Goal: Find specific page/section: Find specific page/section

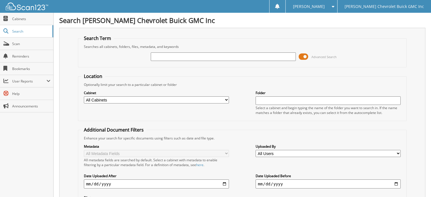
click at [175, 55] on input "text" at bounding box center [223, 56] width 145 height 8
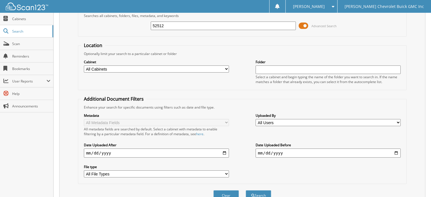
scroll to position [55, 0]
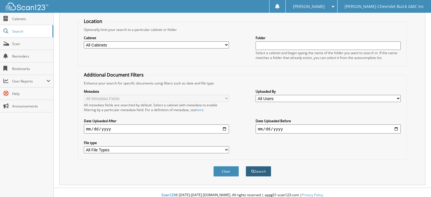
type input "52512"
click at [262, 170] on button "Search" at bounding box center [258, 171] width 25 height 10
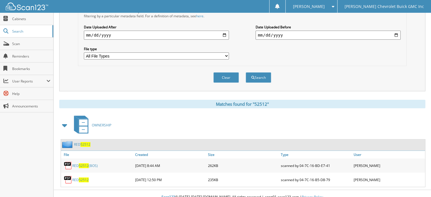
scroll to position [150, 0]
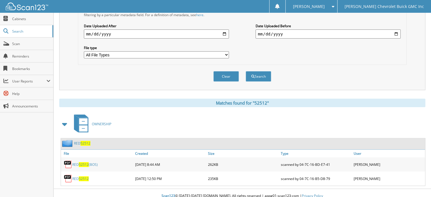
click at [79, 176] on span "52512" at bounding box center [84, 178] width 10 height 5
